Goal: Information Seeking & Learning: Learn about a topic

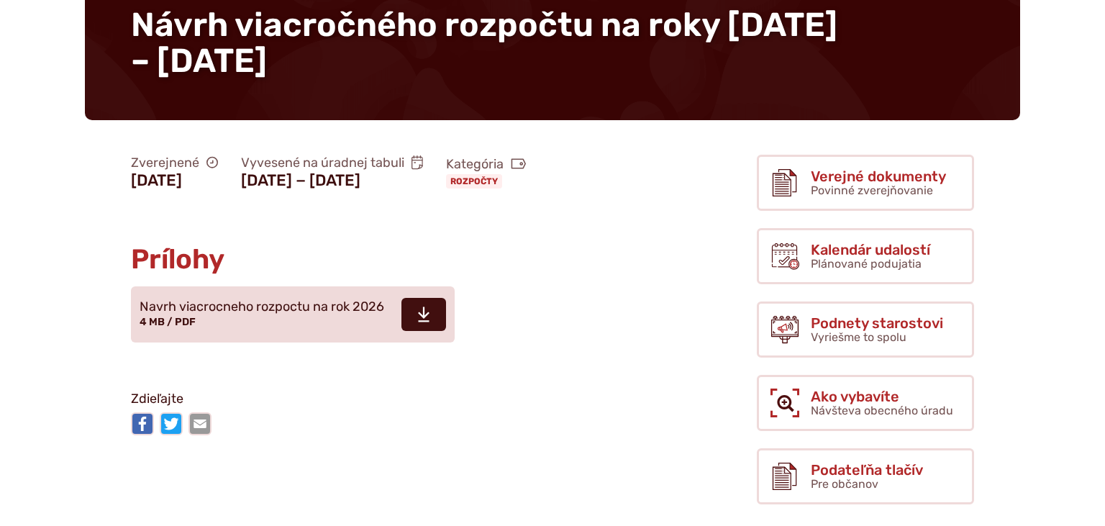
scroll to position [227, 0]
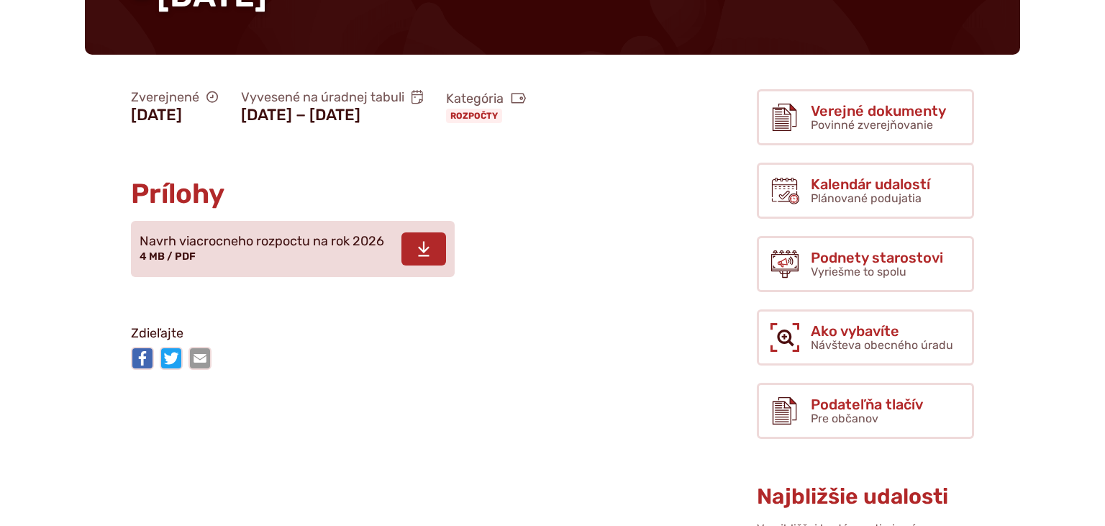
click at [283, 249] on span "Navrh viacrocneho rozpoctu na rok 2026" at bounding box center [262, 242] width 245 height 14
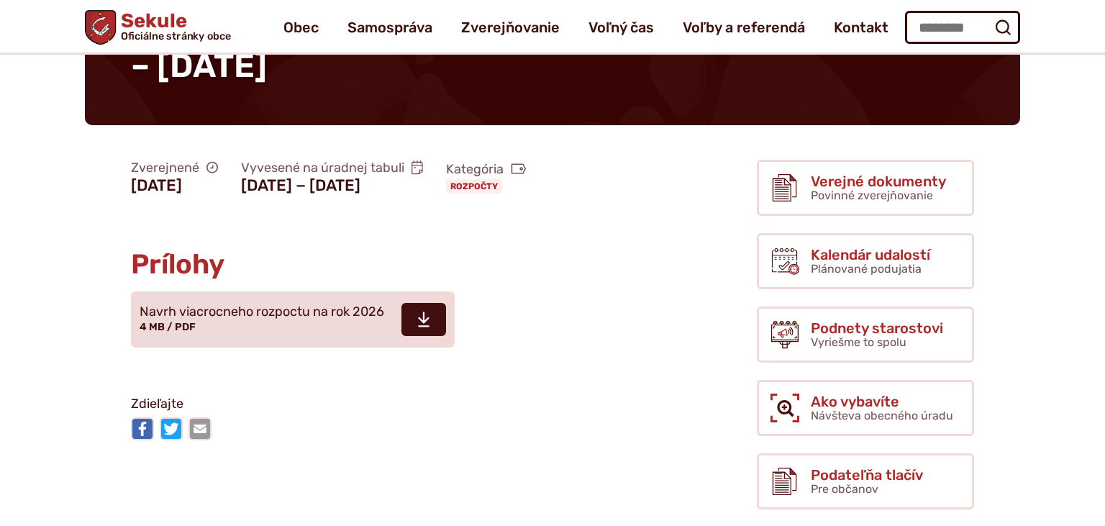
scroll to position [152, 0]
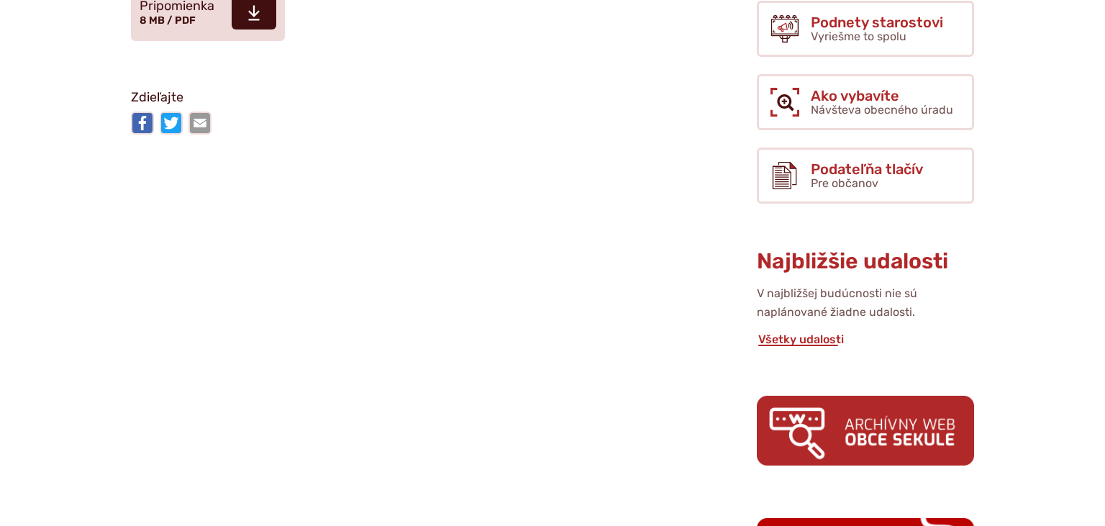
scroll to position [684, 0]
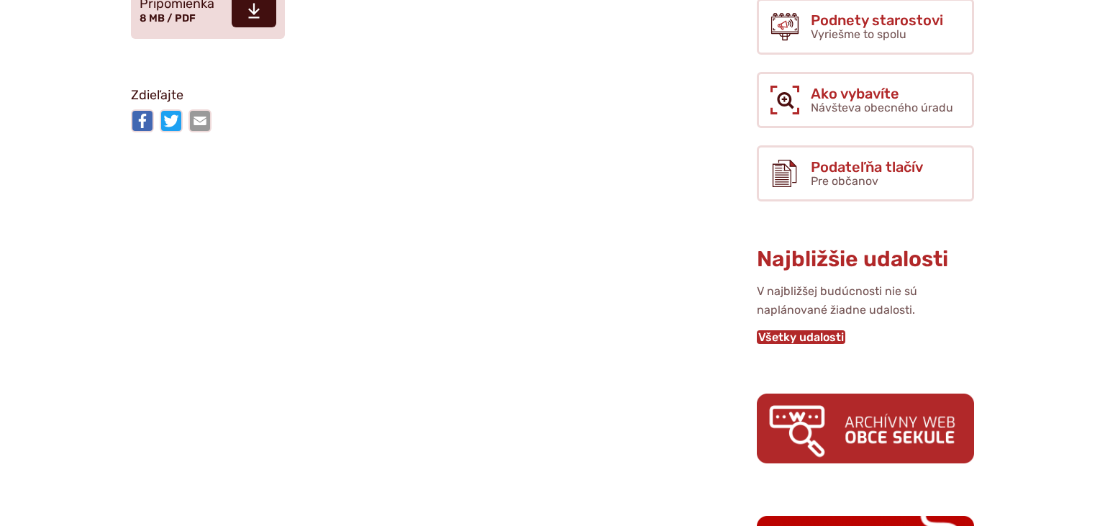
click at [782, 330] on link "Všetky udalosti" at bounding box center [801, 337] width 89 height 14
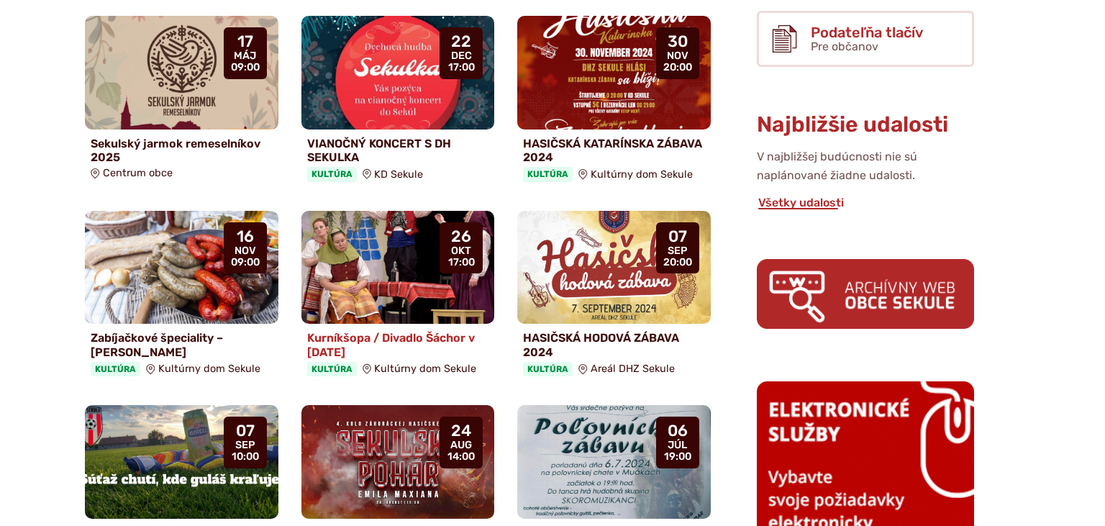
scroll to position [607, 0]
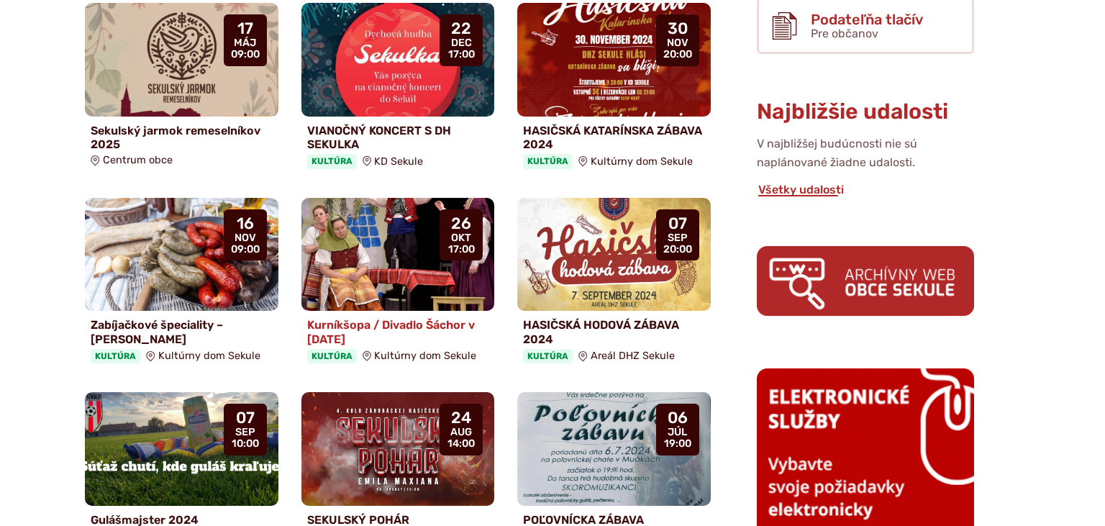
click at [404, 257] on img at bounding box center [398, 254] width 222 height 131
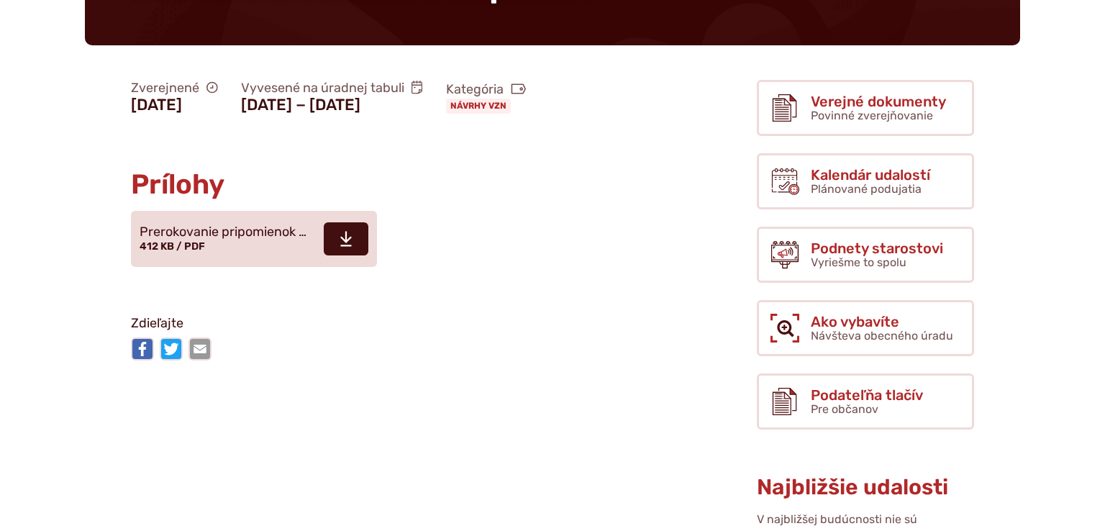
scroll to position [380, 0]
